Goal: Task Accomplishment & Management: Complete application form

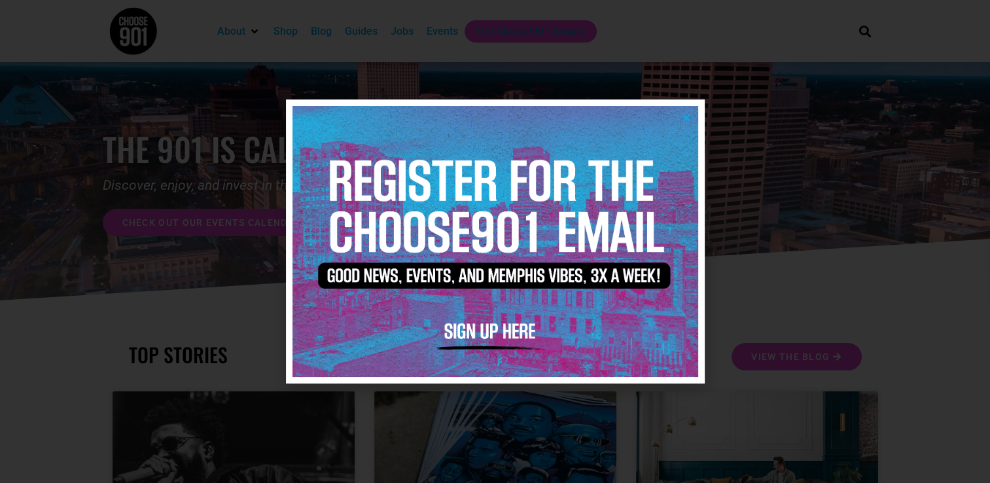
click at [683, 117] on icon "Close" at bounding box center [687, 118] width 10 height 10
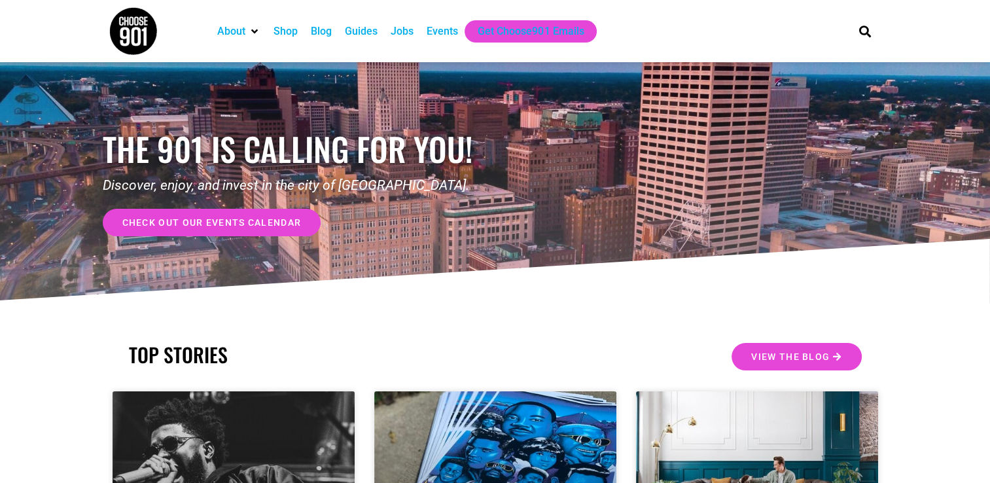
click at [402, 28] on div "Jobs" at bounding box center [402, 32] width 23 height 16
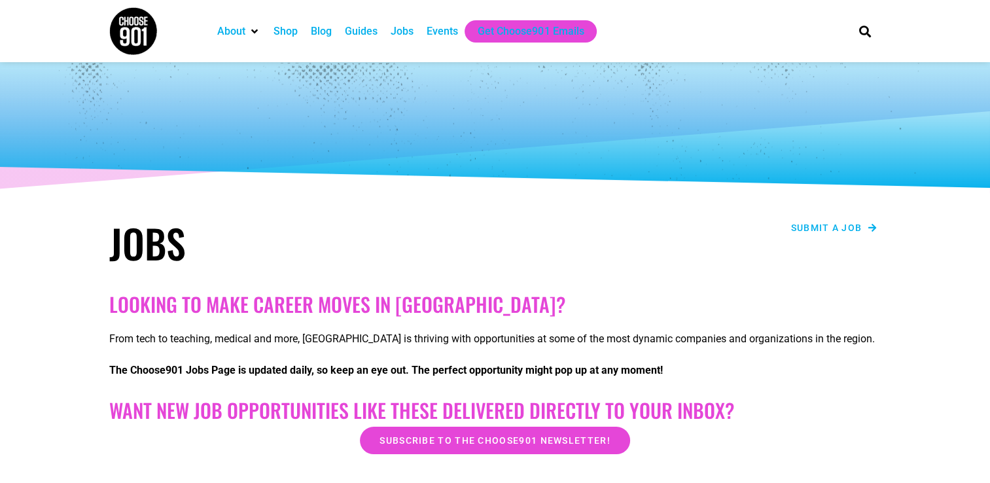
click at [854, 223] on span "Submit a job" at bounding box center [826, 227] width 71 height 9
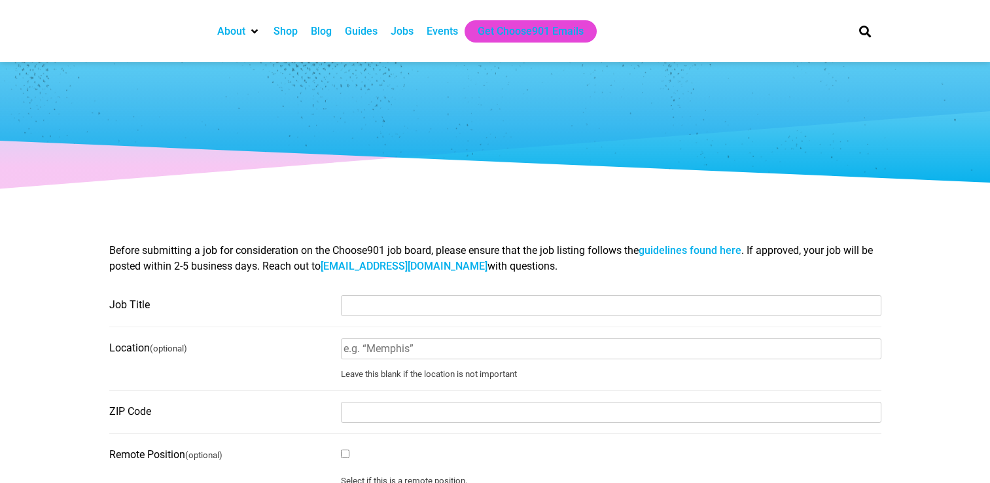
select select
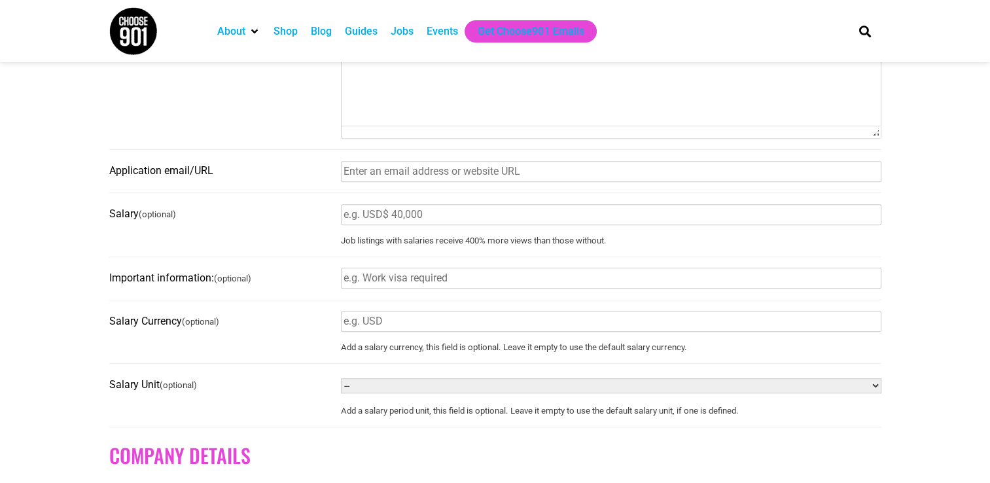
scroll to position [606, 0]
